Goal: Navigation & Orientation: Find specific page/section

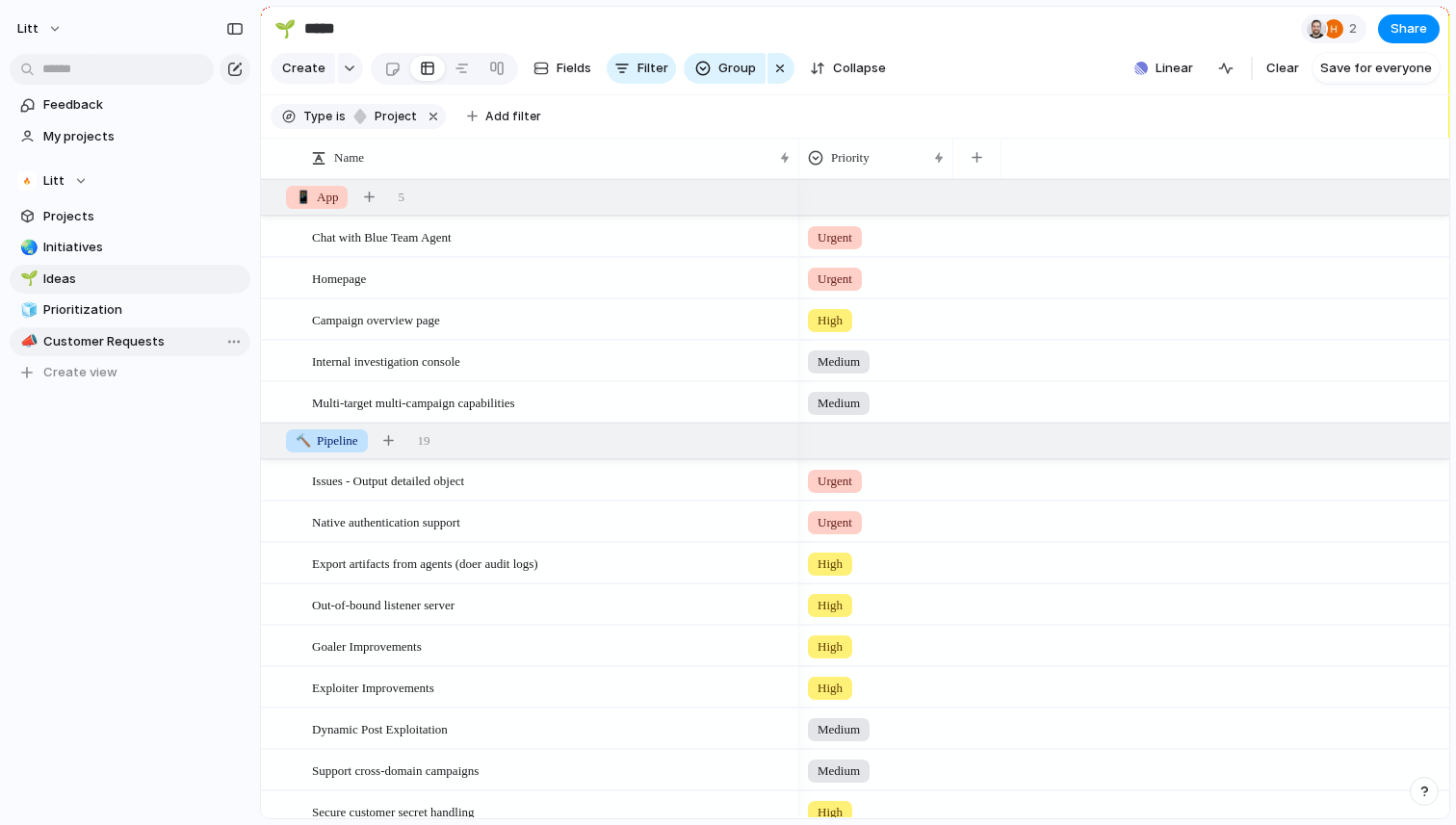
click at [104, 335] on span "Customer Requests" at bounding box center [143, 341] width 201 height 19
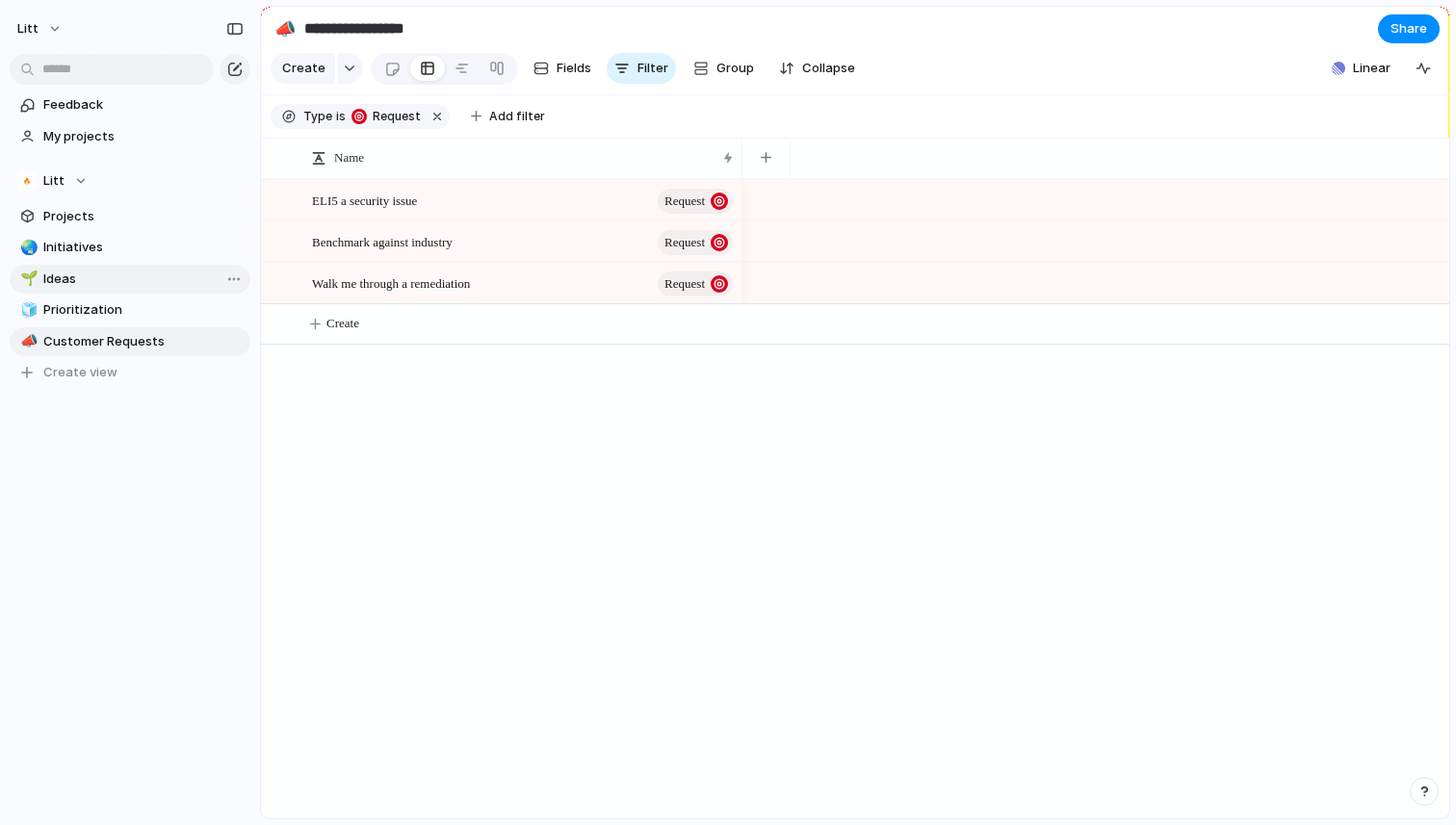
click at [96, 283] on span "Ideas" at bounding box center [143, 279] width 201 height 19
type input "*****"
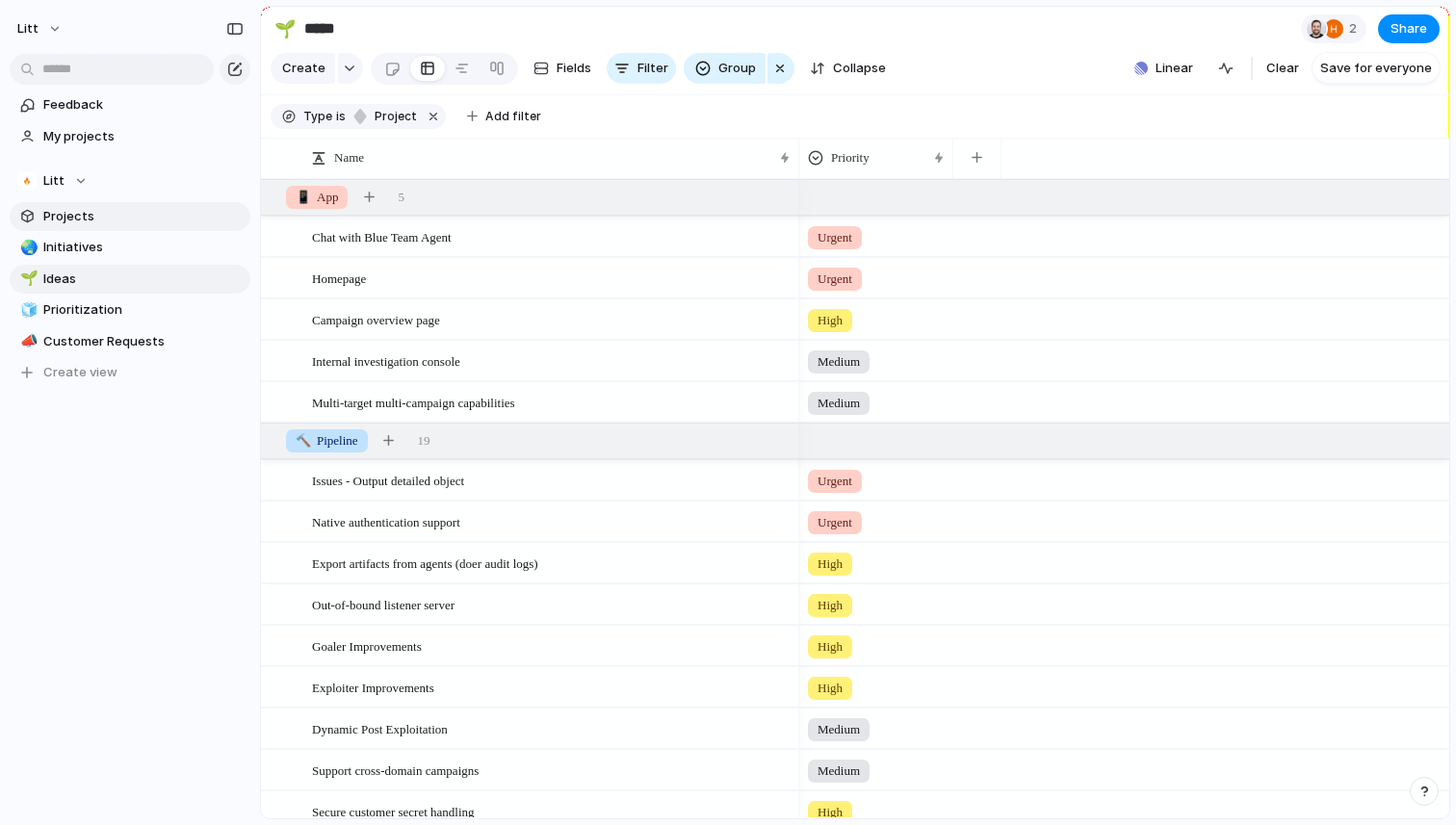
click at [110, 221] on span "Projects" at bounding box center [143, 216] width 201 height 19
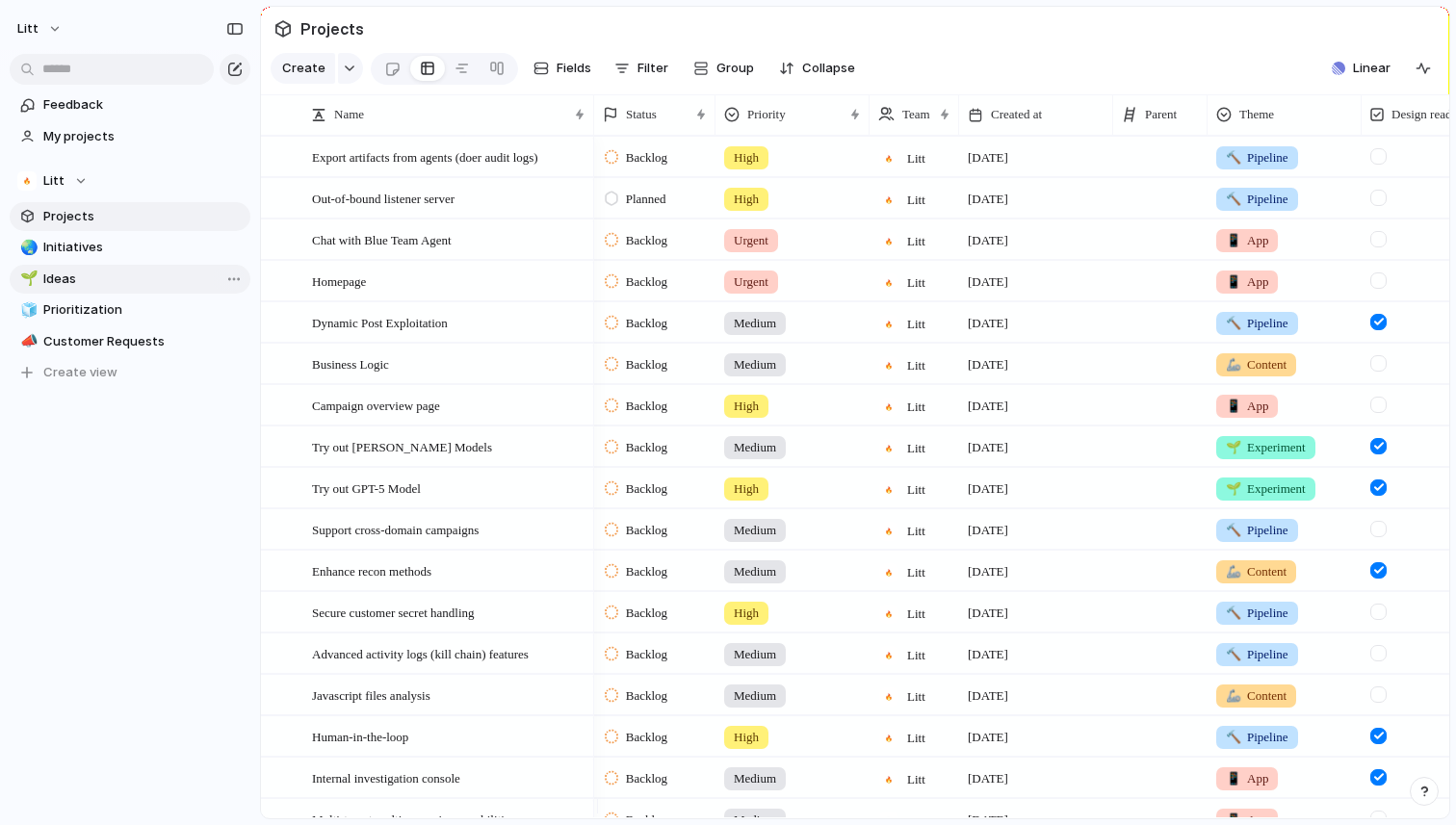
click at [99, 289] on link "🌱 Ideas" at bounding box center [130, 279] width 241 height 29
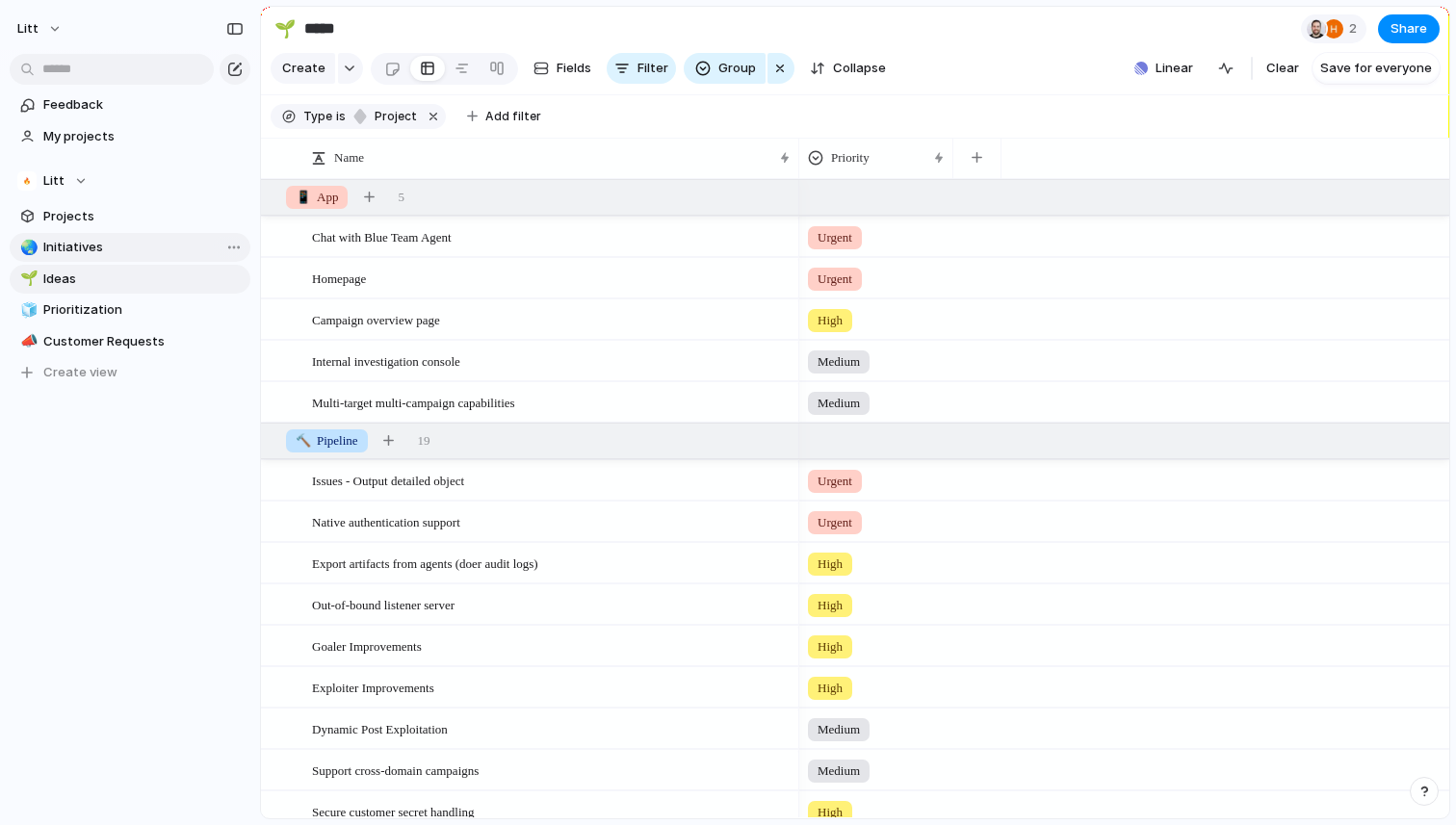
click at [101, 253] on span "Initiatives" at bounding box center [143, 247] width 201 height 19
type input "**********"
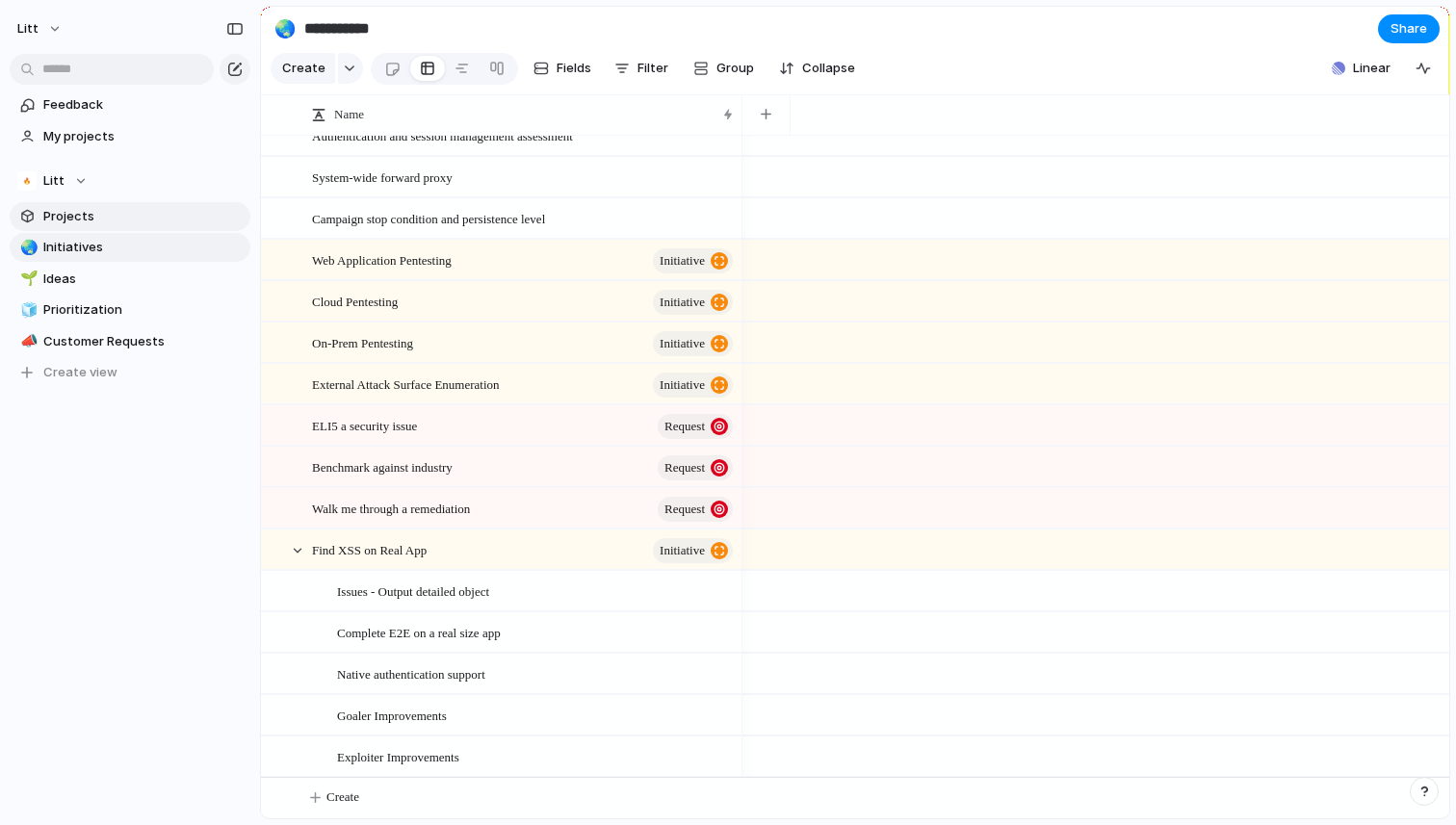
click at [94, 218] on span "Projects" at bounding box center [143, 216] width 201 height 19
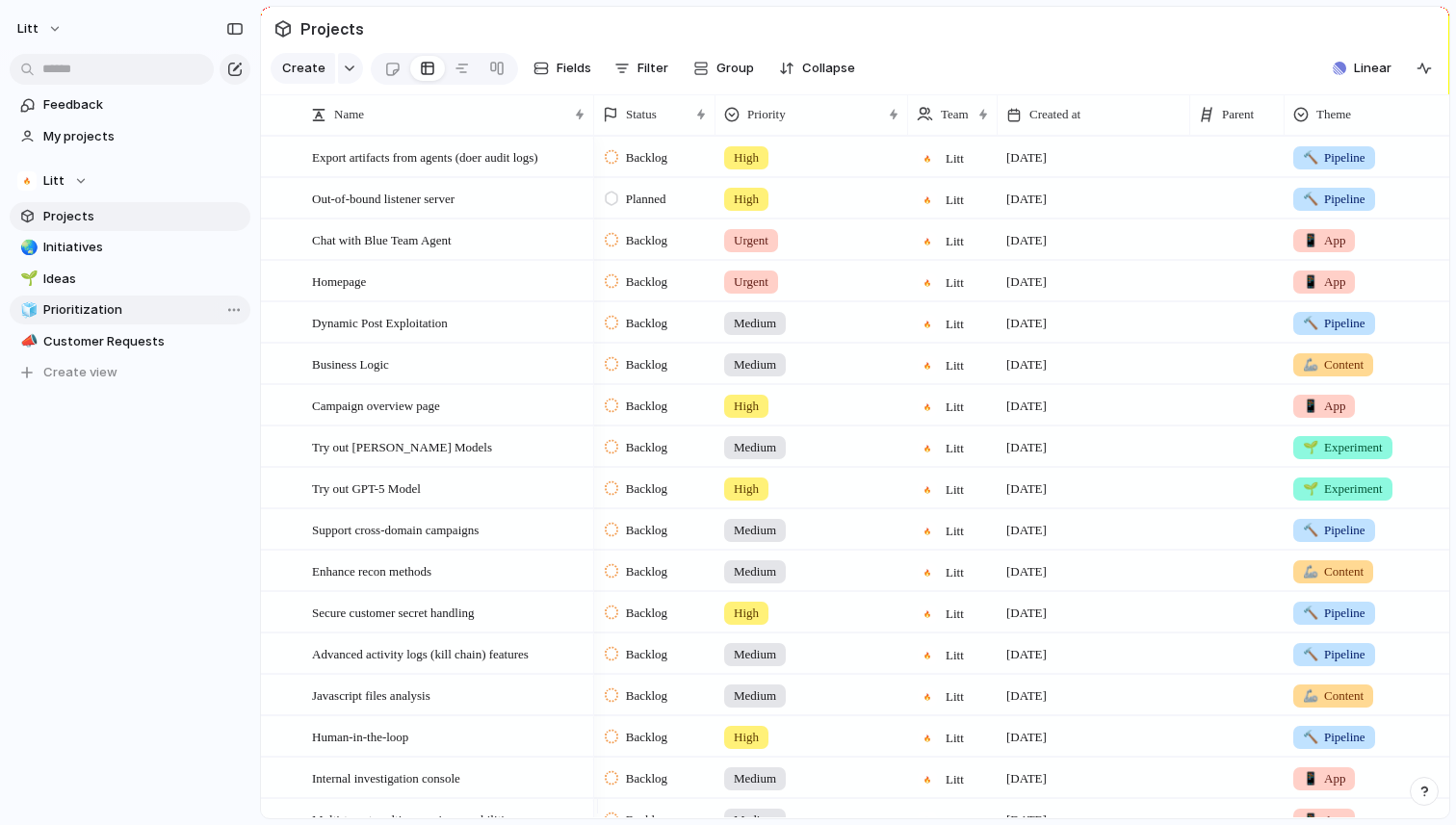
click at [100, 296] on link "🧊 Prioritization" at bounding box center [130, 309] width 241 height 29
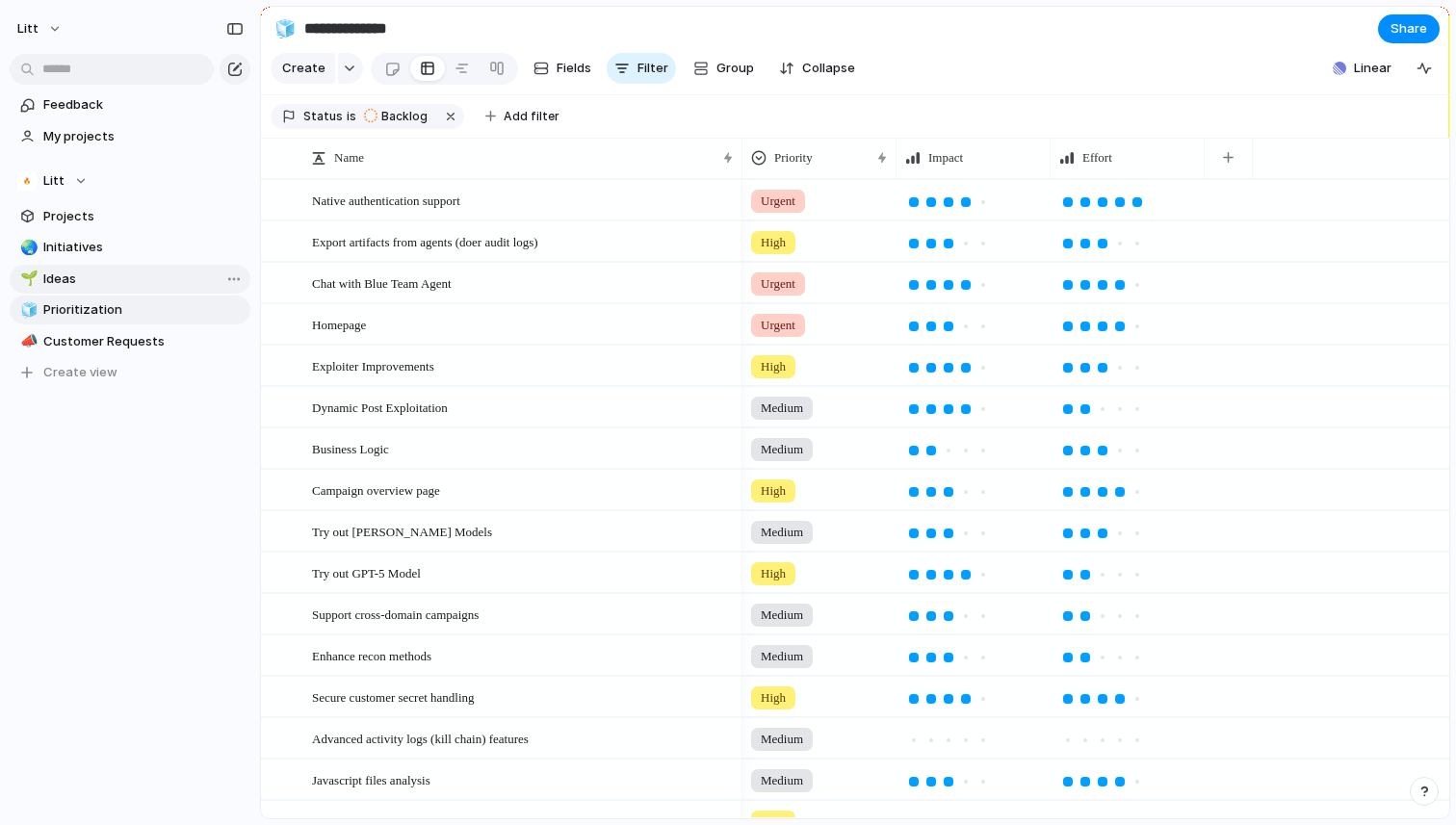
click at [99, 286] on span "Ideas" at bounding box center [143, 279] width 201 height 19
type input "*****"
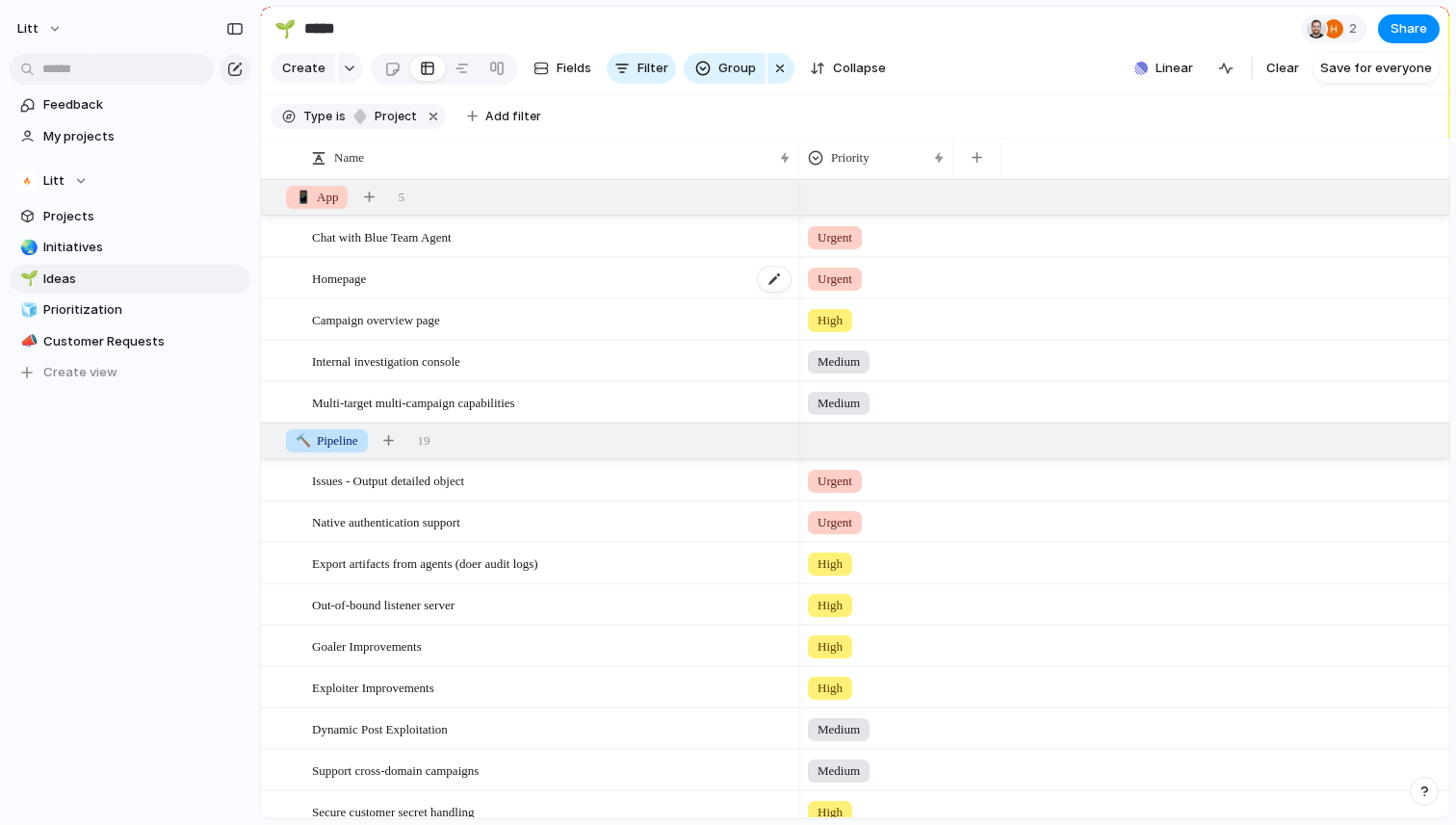
click at [524, 292] on div "Homepage" at bounding box center [552, 279] width 480 height 40
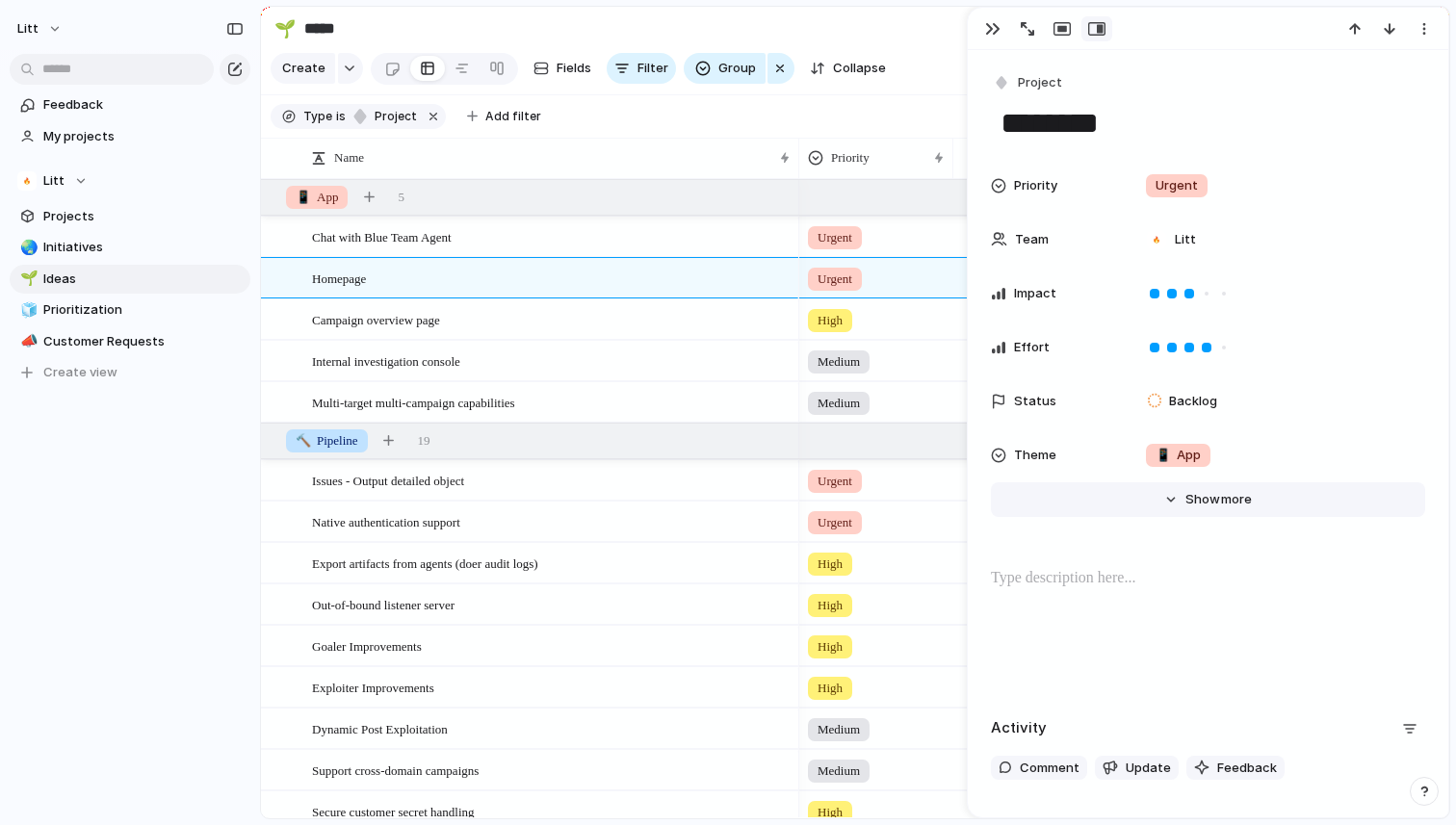
click at [1195, 505] on span "Show" at bounding box center [1202, 499] width 35 height 19
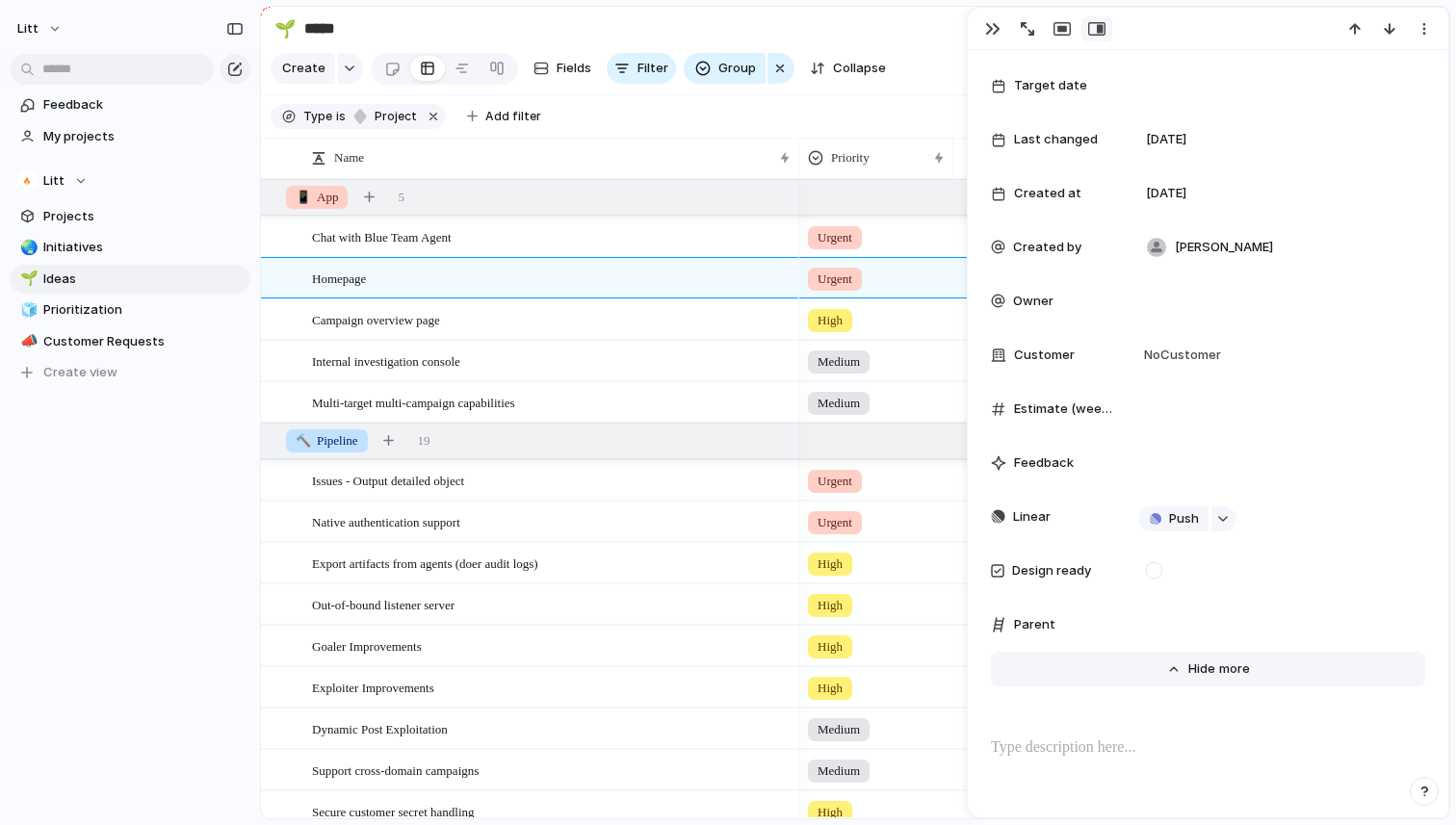
scroll to position [485, 0]
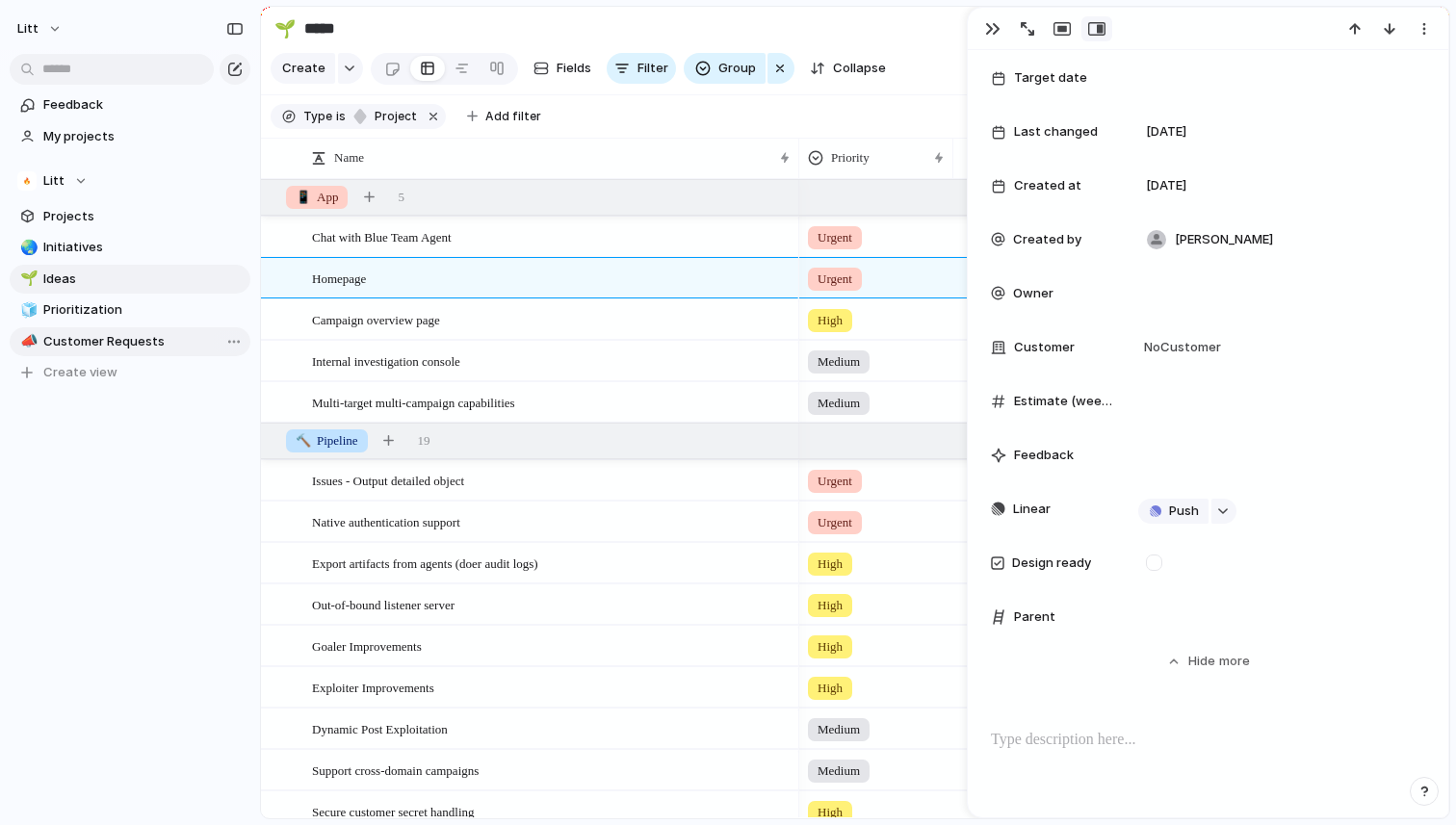
click at [149, 340] on span "Customer Requests" at bounding box center [143, 341] width 201 height 19
type input "**********"
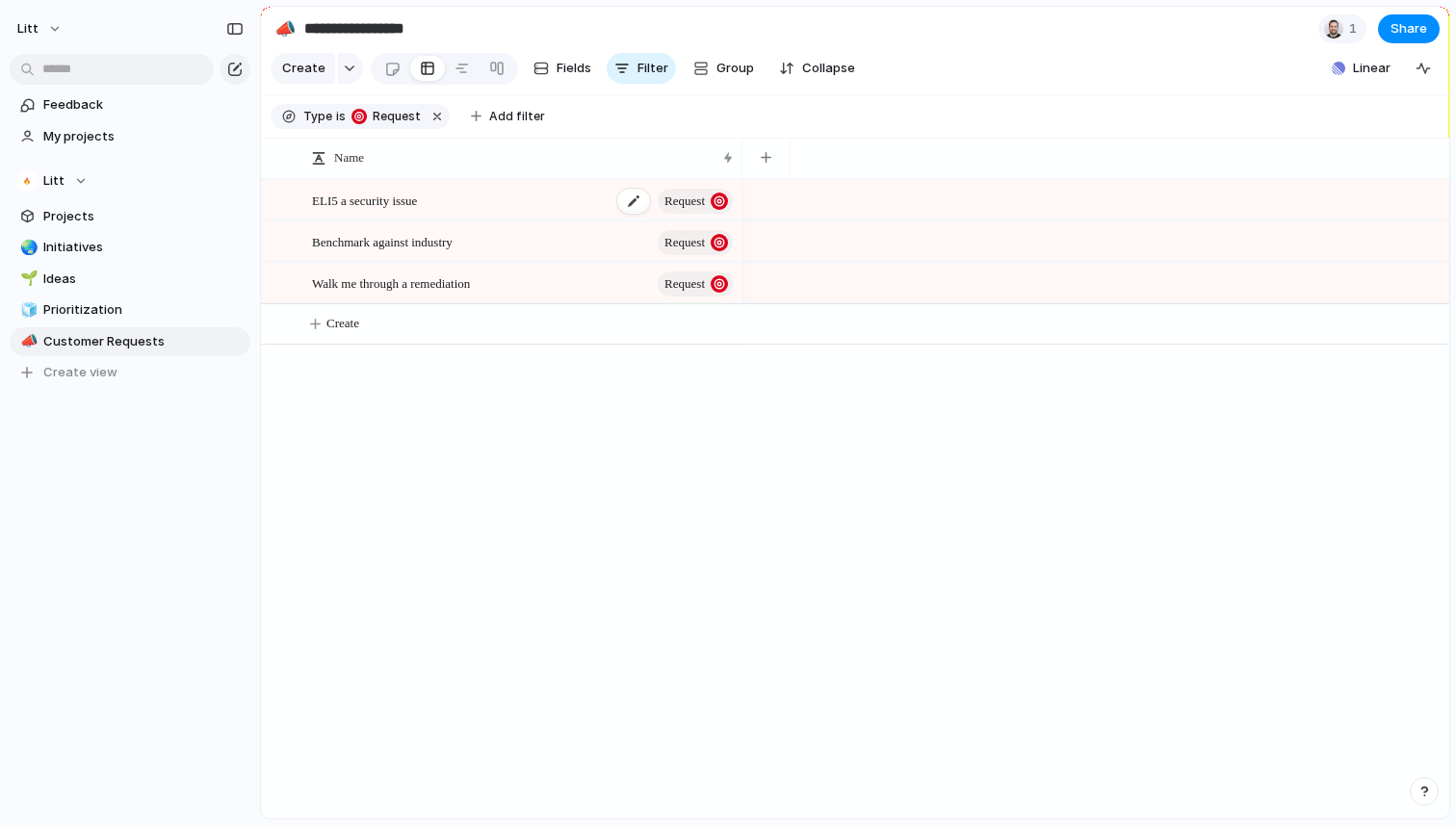
click at [545, 216] on div "ELI5 a security issue Request" at bounding box center [524, 201] width 424 height 40
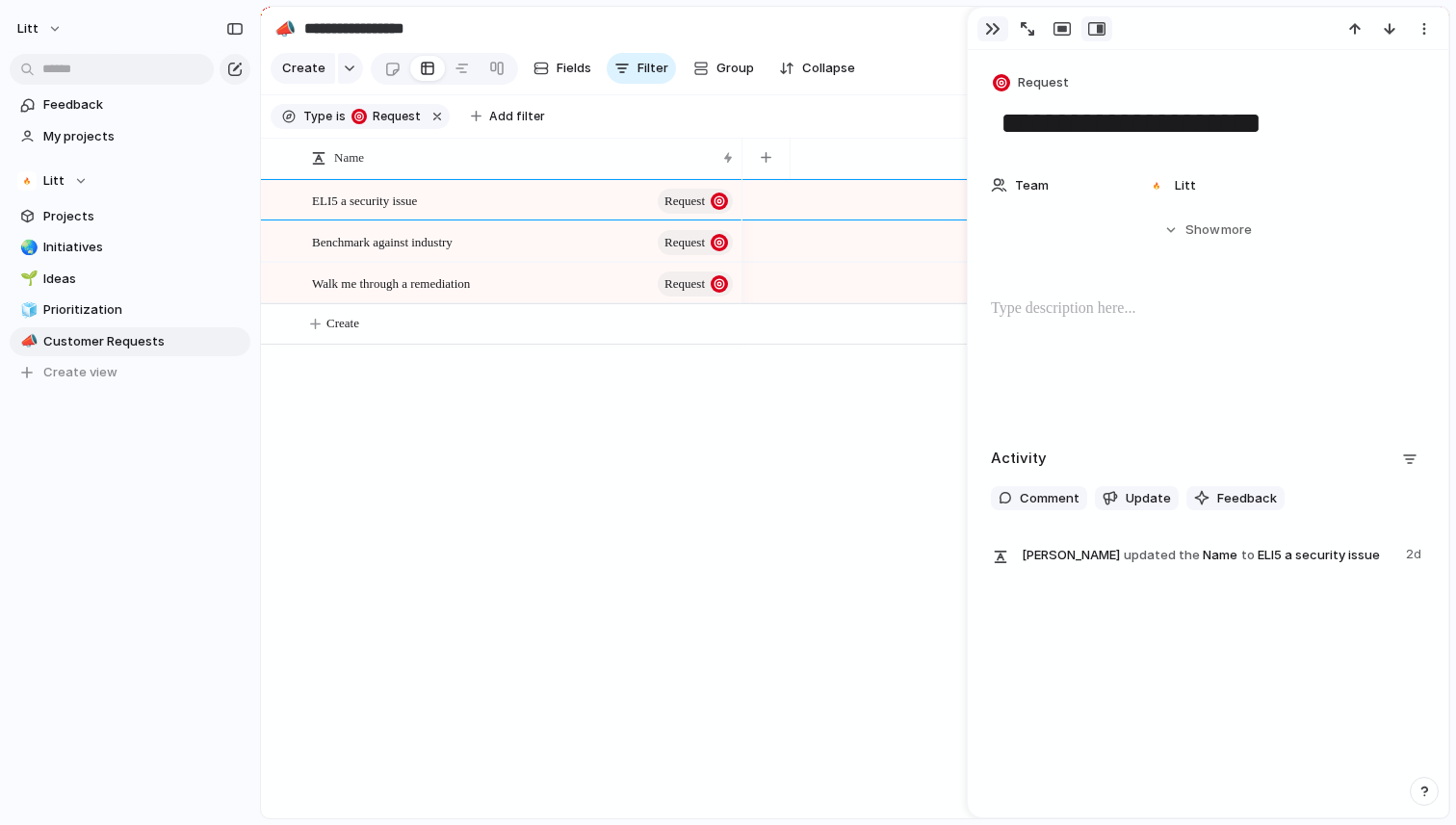
click at [983, 31] on button "button" at bounding box center [992, 29] width 31 height 25
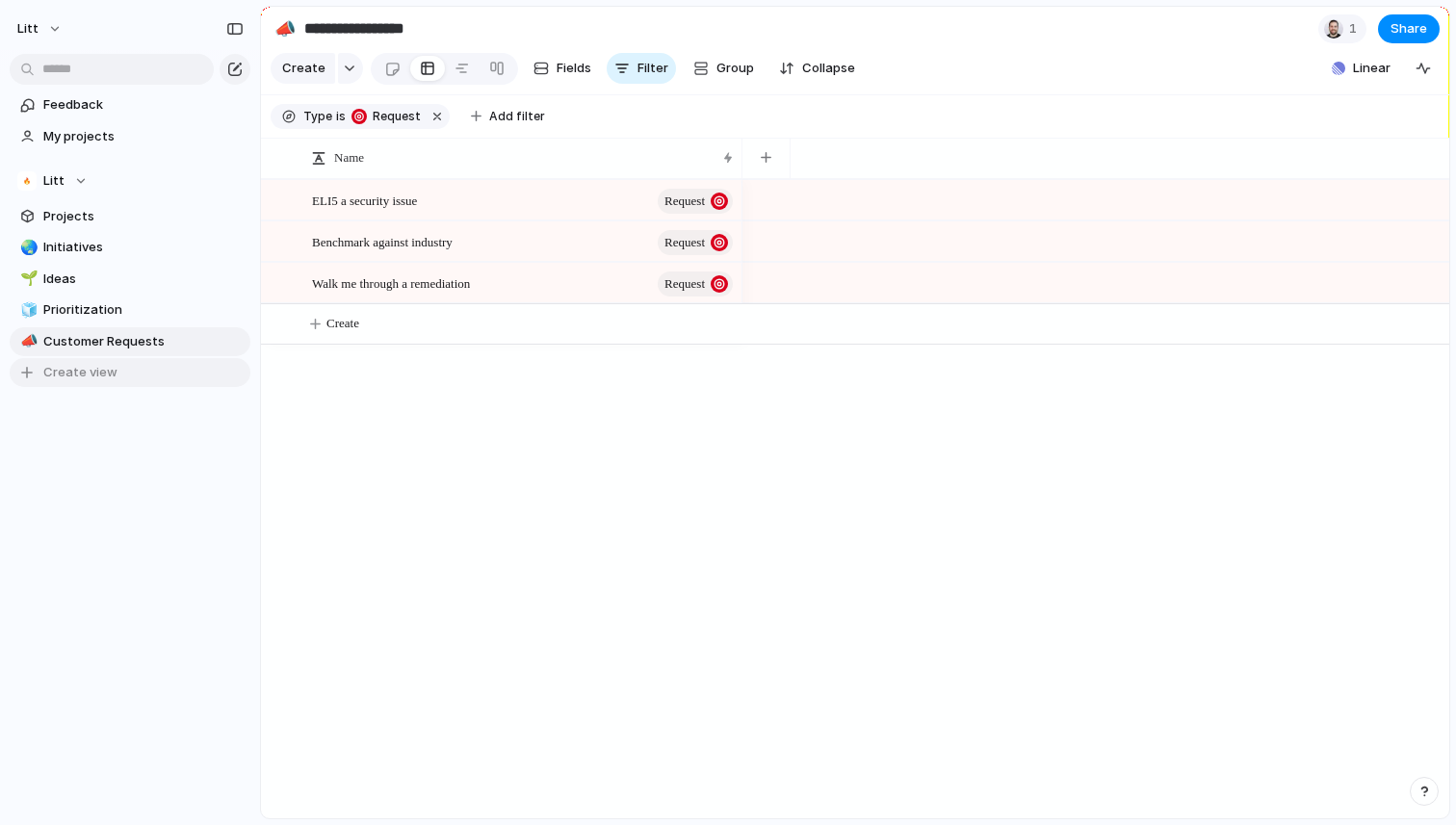
click at [97, 374] on span "Create view" at bounding box center [80, 371] width 74 height 19
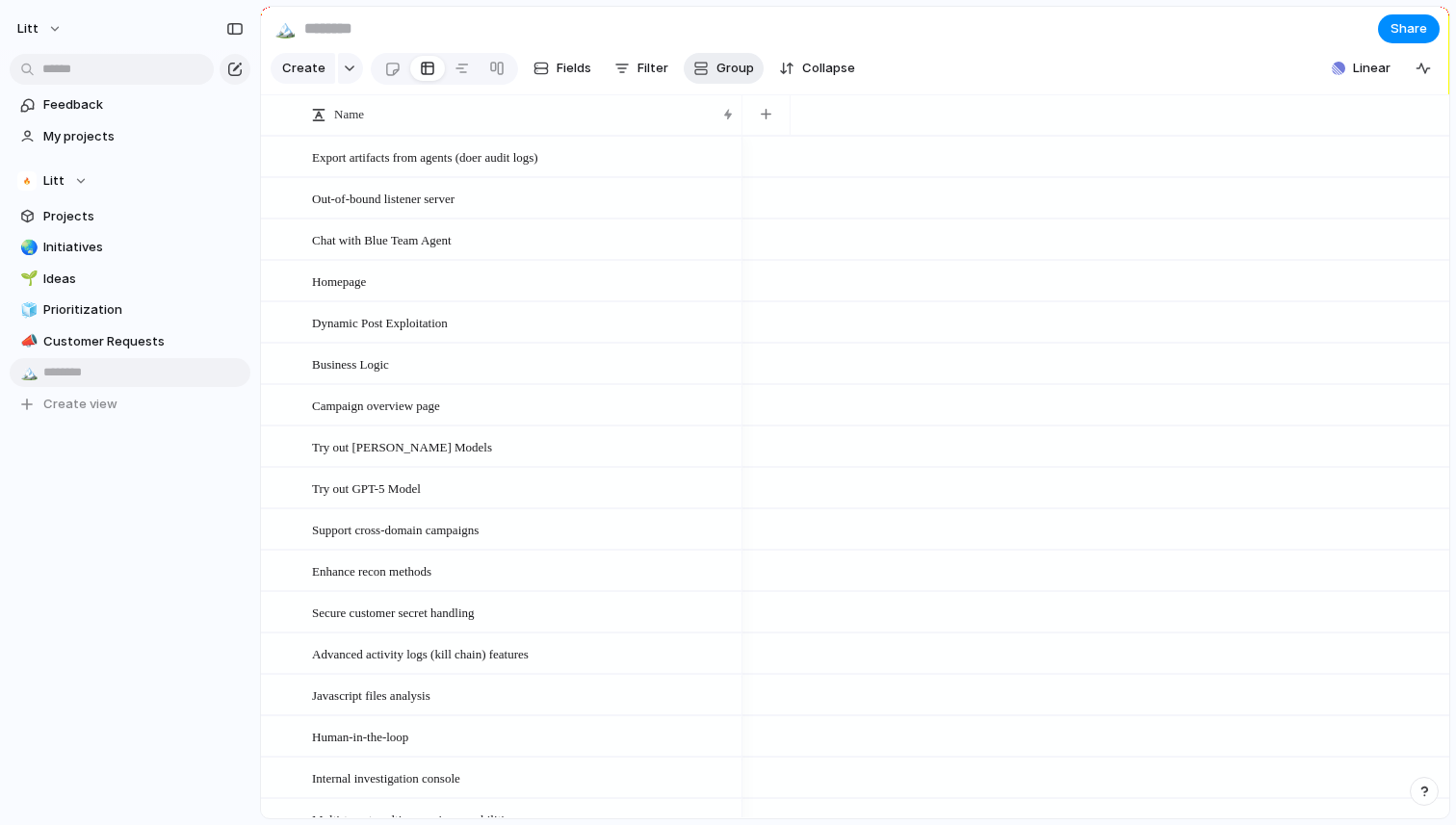
click at [708, 84] on button "Group" at bounding box center [723, 68] width 80 height 31
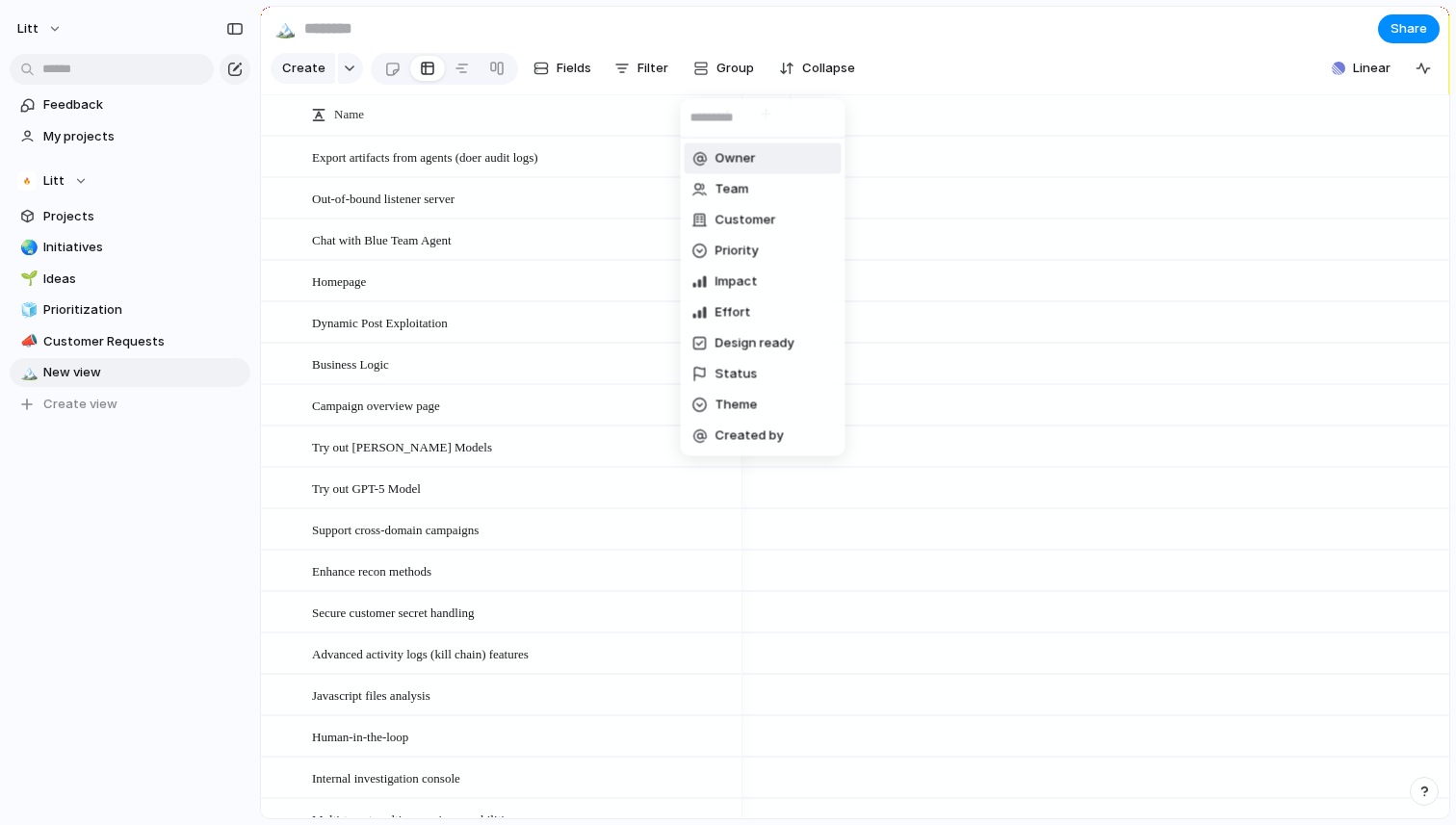
click at [493, 71] on div "Owner Team Customer Priority Impact Effort Design ready Status Theme Created by" at bounding box center [728, 412] width 1456 height 825
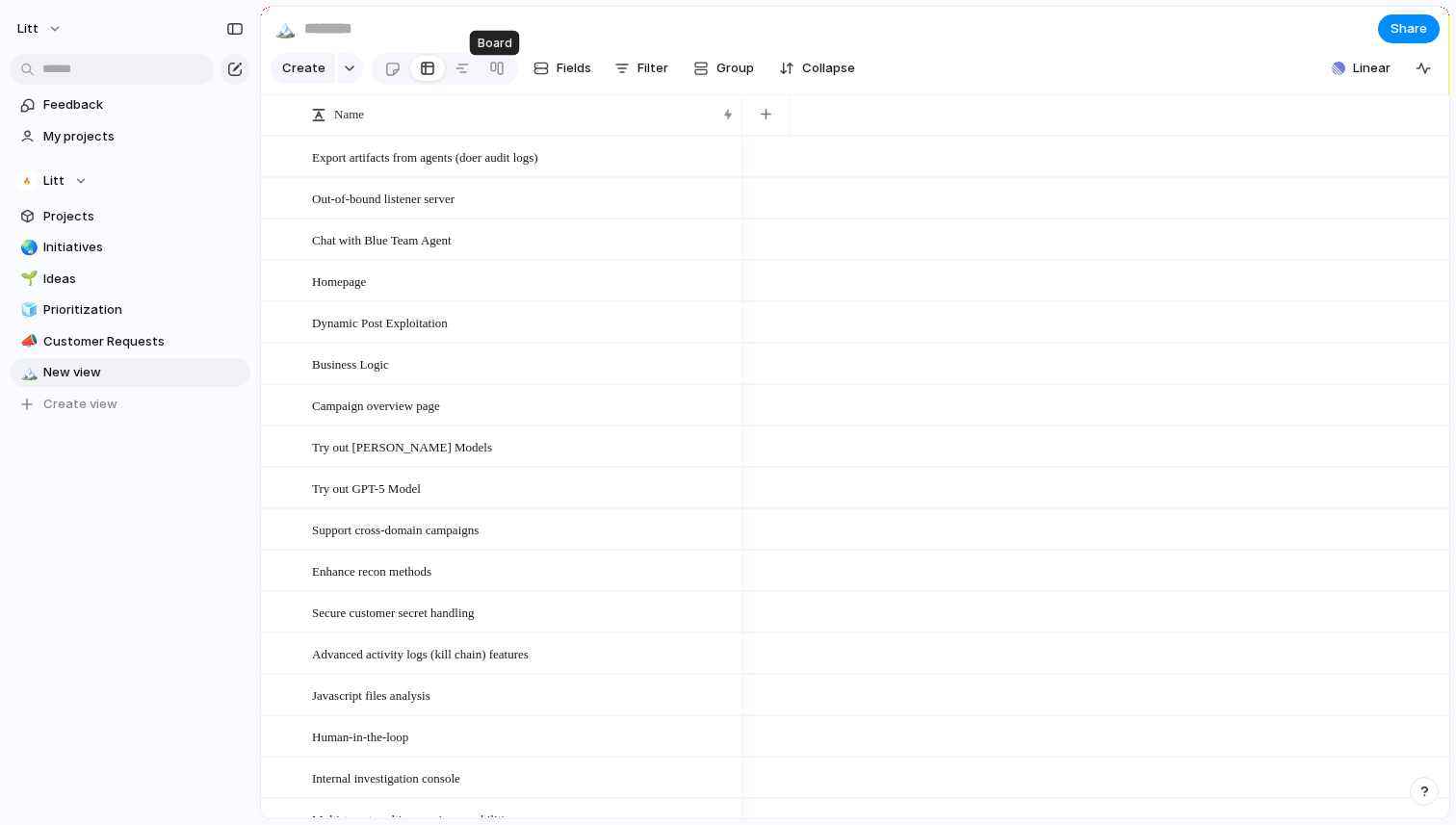
click at [493, 71] on div at bounding box center [497, 68] width 16 height 31
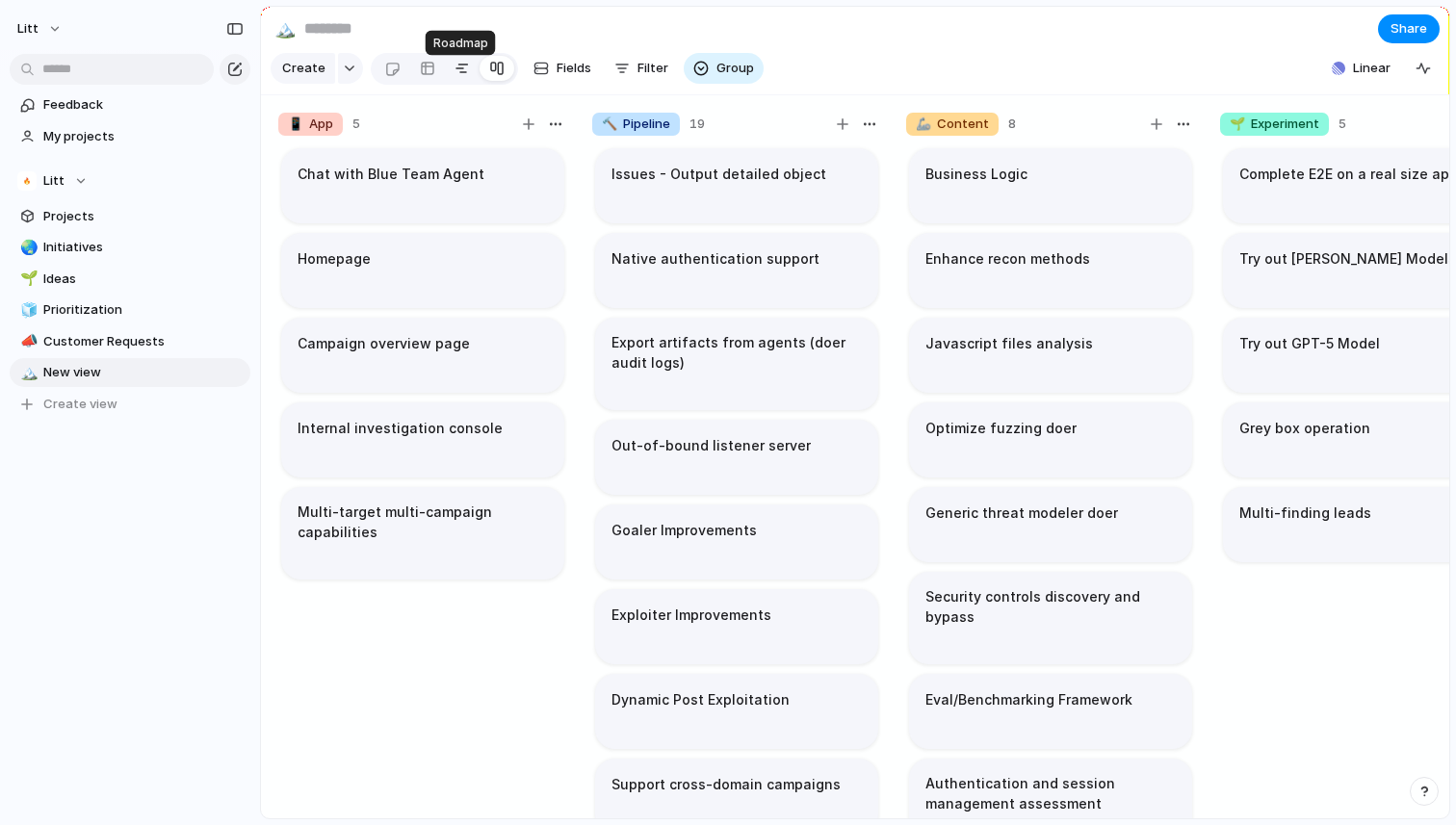
click at [462, 73] on div at bounding box center [462, 68] width 16 height 31
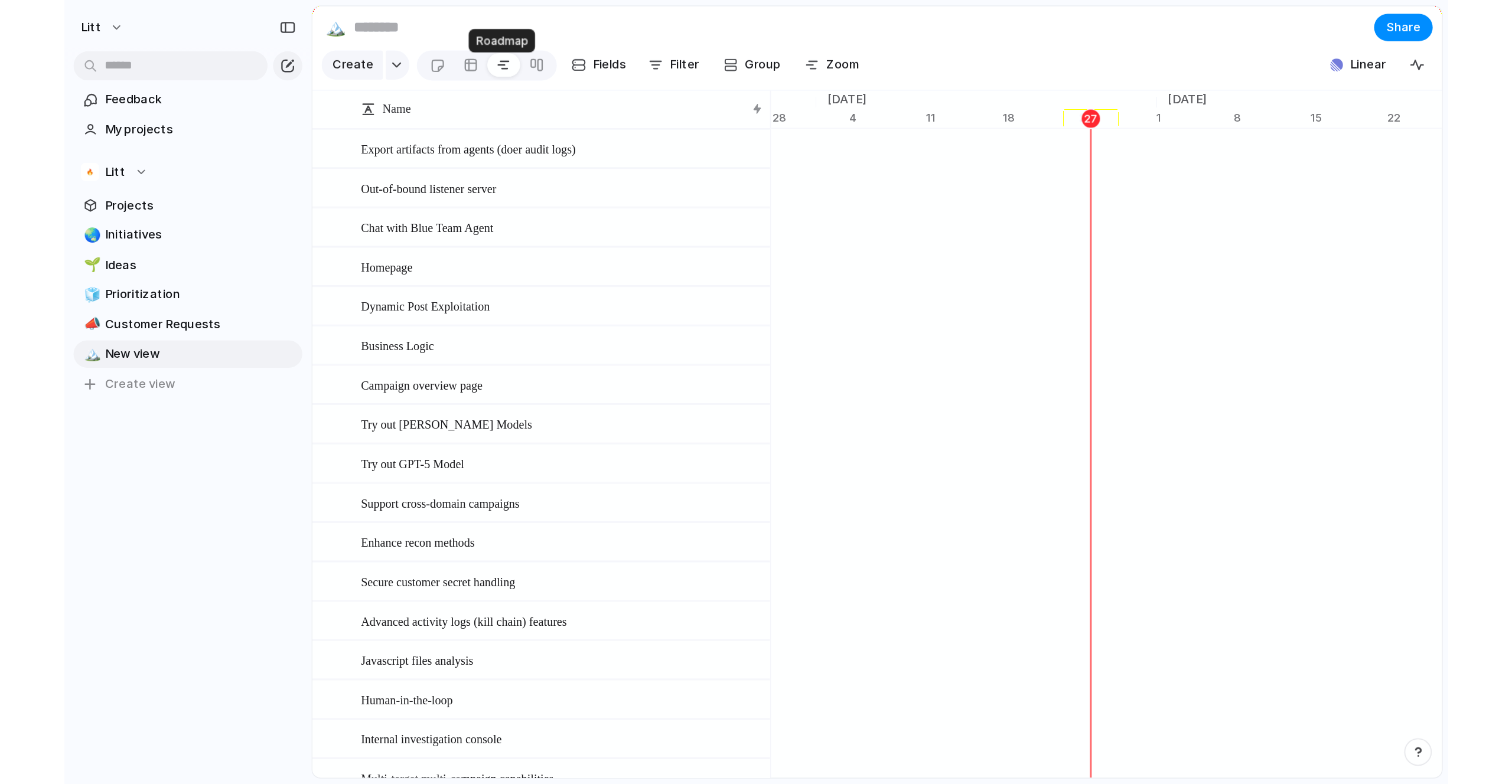
scroll to position [0, 7739]
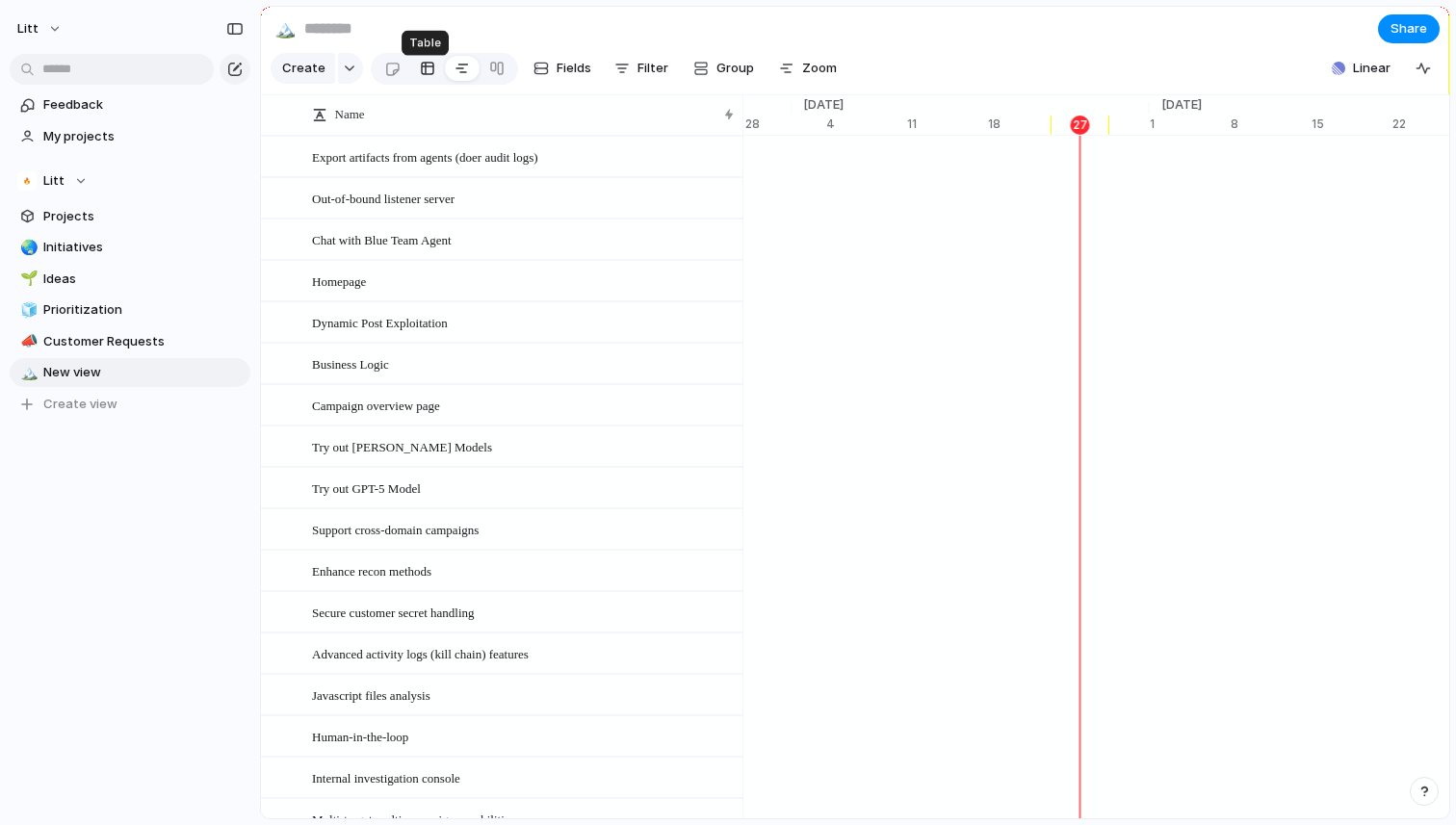
click at [432, 80] on link at bounding box center [427, 68] width 35 height 31
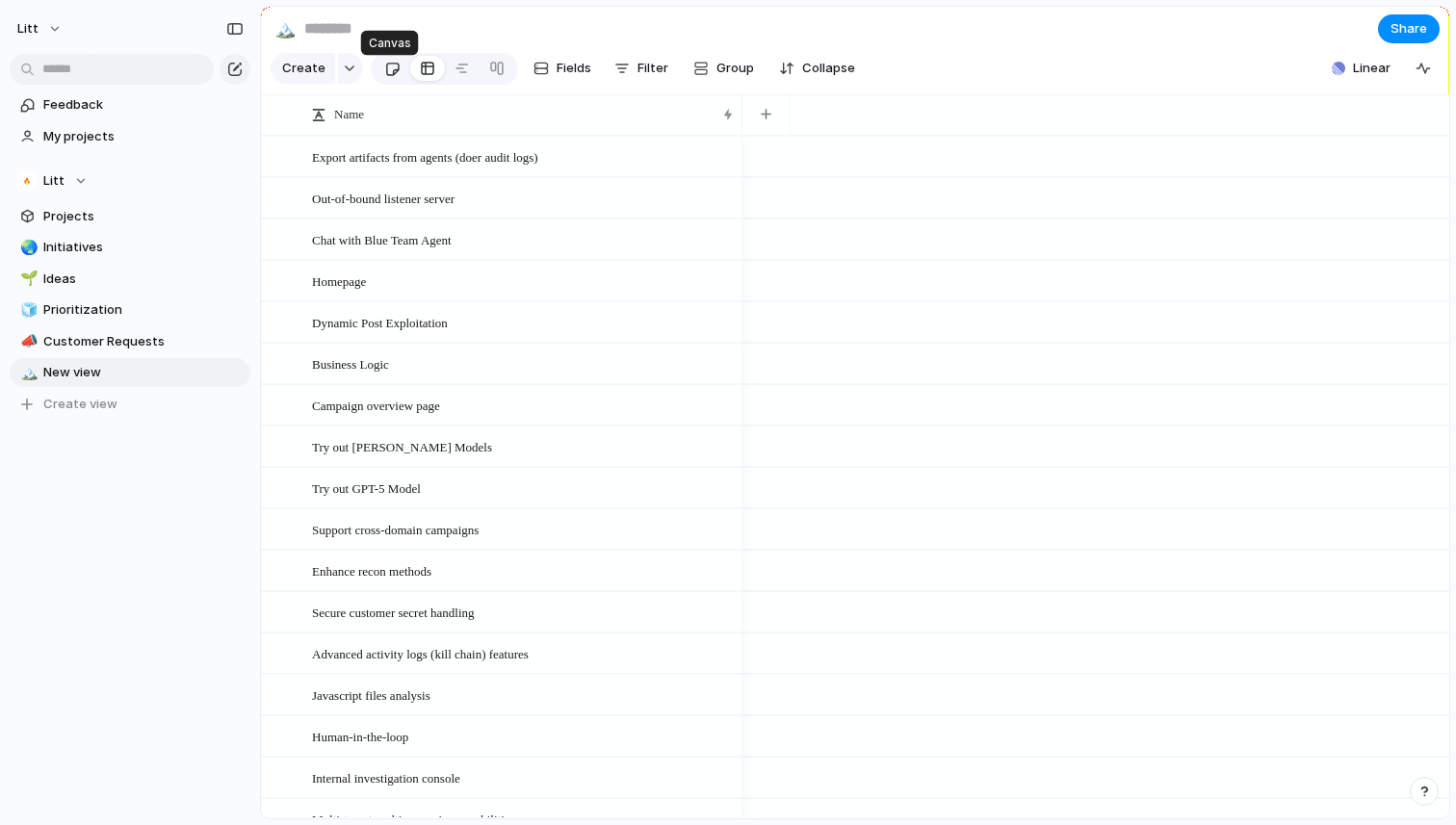
click at [388, 75] on div at bounding box center [392, 69] width 17 height 32
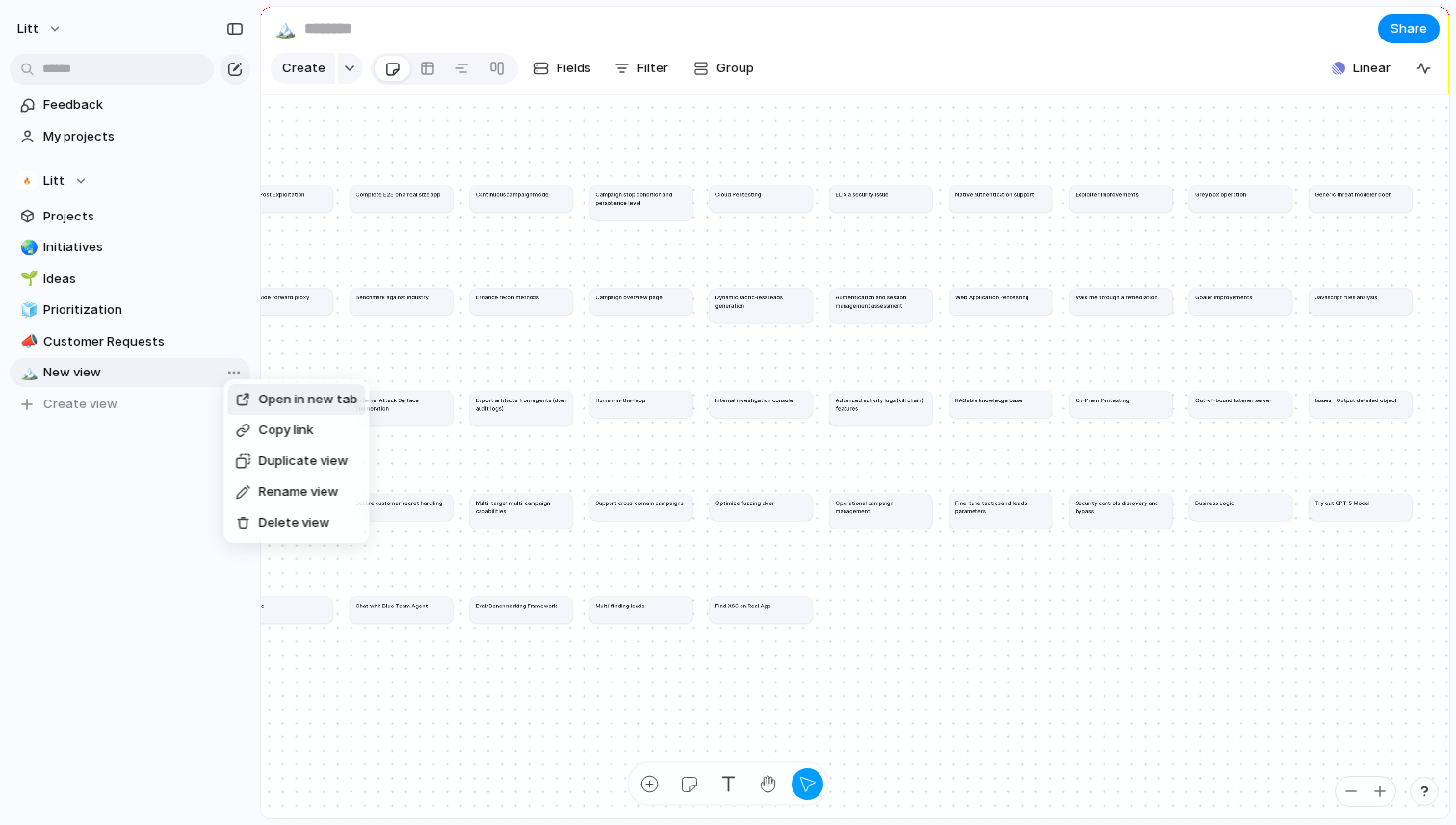
click at [341, 523] on li "Delete view" at bounding box center [296, 523] width 137 height 31
type input "**********"
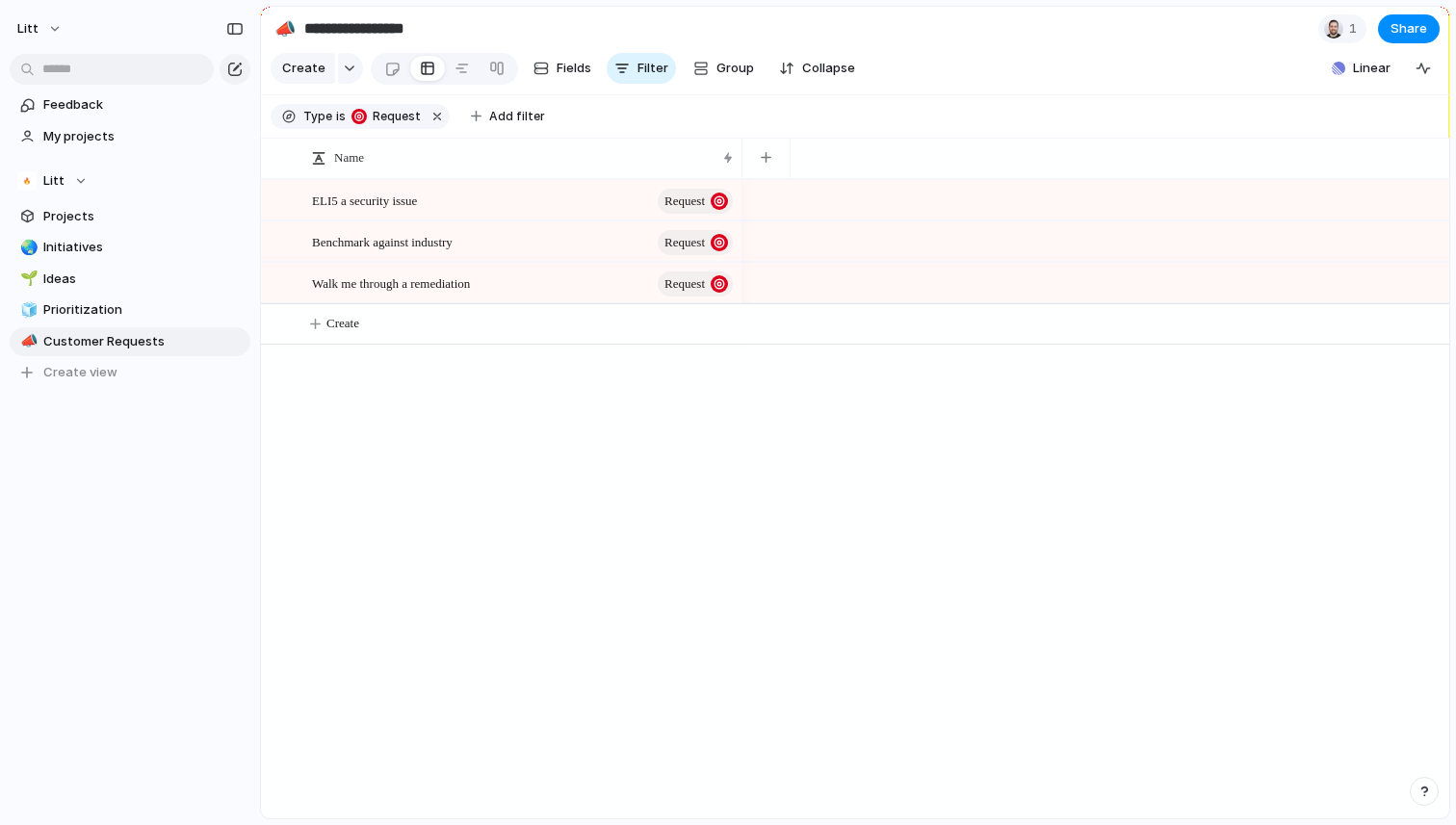
click at [499, 621] on div "ELI5 a security issue Request Benchmark against industry Request Walk me throug…" at bounding box center [854, 498] width 1188 height 639
